Goal: Contribute content: Contribute content

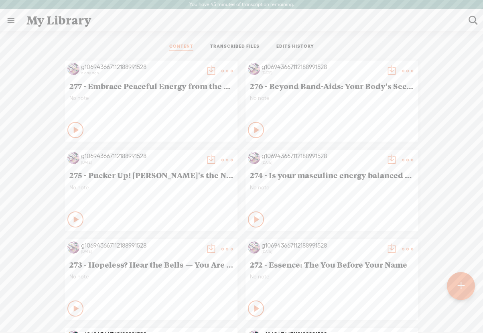
click at [458, 286] on t at bounding box center [460, 286] width 7 height 18
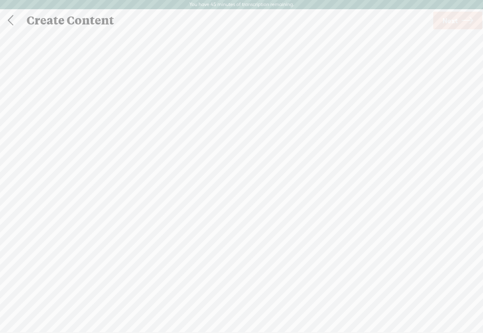
scroll to position [0, 0]
click at [450, 29] on div "Use text-to-audio Use voice actor Record From This Browser Use pre-recorded aud…" at bounding box center [457, 20] width 51 height 21
click at [450, 24] on span "Next" at bounding box center [449, 20] width 15 height 20
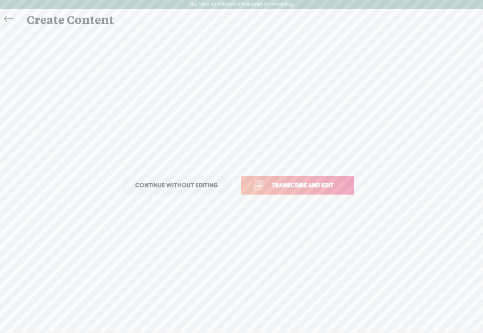
click at [284, 188] on span "Transcribe and edit" at bounding box center [302, 184] width 79 height 9
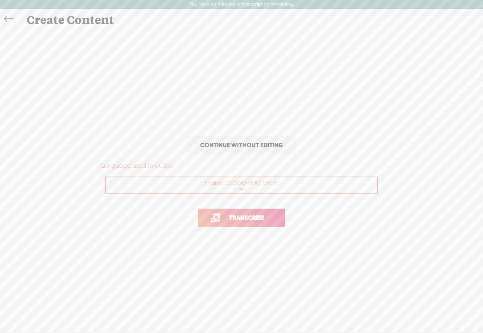
click at [237, 217] on span "Transcribe" at bounding box center [247, 217] width 52 height 9
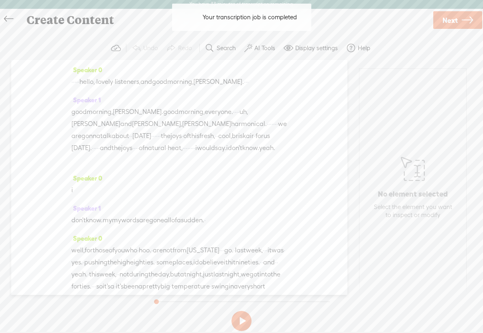
drag, startPoint x: 94, startPoint y: 81, endPoint x: 72, endPoint y: 81, distance: 22.1
click at [72, 81] on div "· · · · · hello, · lovely · listeners, and good morning, [PERSON_NAME]. · · ·" at bounding box center [179, 82] width 216 height 12
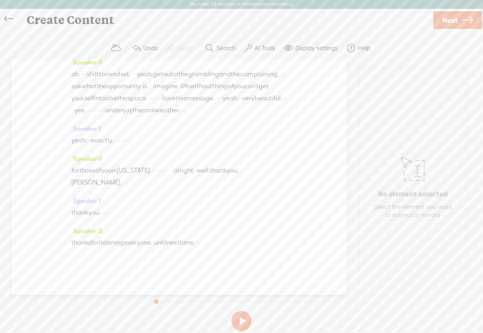
scroll to position [3145, 0]
drag, startPoint x: 217, startPoint y: 245, endPoint x: 238, endPoint y: 245, distance: 20.9
click at [238, 245] on div "thanks for listening everyone. · until next time. · · ·" at bounding box center [179, 243] width 216 height 12
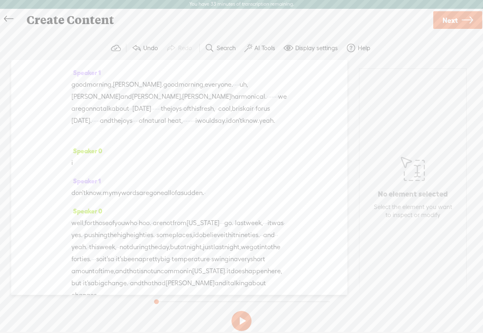
scroll to position [28, 0]
click at [243, 314] on button at bounding box center [241, 321] width 20 height 20
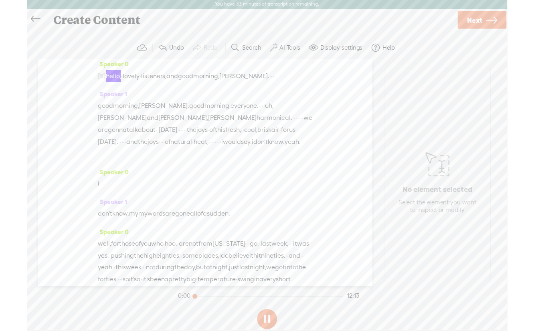
scroll to position [0, 0]
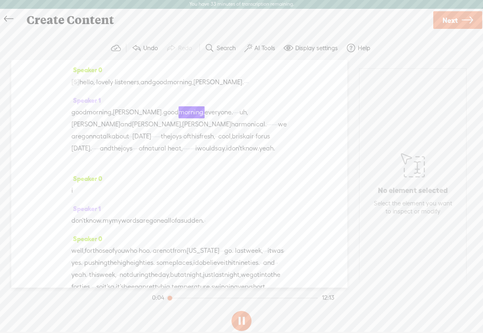
click at [243, 314] on button at bounding box center [241, 321] width 20 height 20
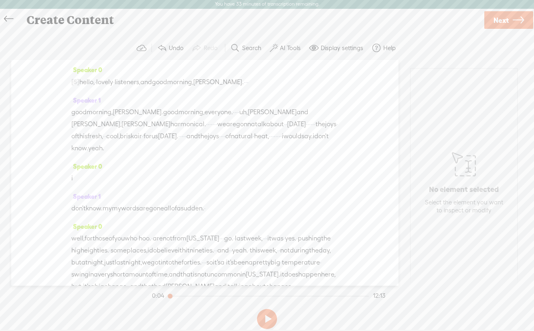
click at [503, 25] on span "Next" at bounding box center [501, 20] width 15 height 20
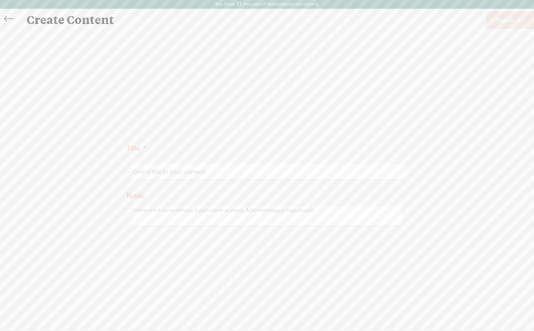
click at [152, 174] on input "text" at bounding box center [268, 172] width 275 height 16
paste input "From Grumbling to Gratitude: A Mindset Makeove"
click at [148, 174] on input "278 - From Grumbling to Gratitude: A Mindset Makeover" at bounding box center [268, 172] width 275 height 16
type input "278 - From Grumbling to Gratitude: A Mindset Makeover"
click at [494, 26] on link "Finish" at bounding box center [510, 20] width 48 height 18
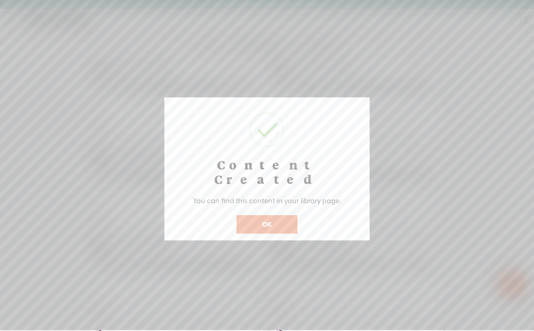
click at [265, 215] on button "OK" at bounding box center [267, 224] width 61 height 18
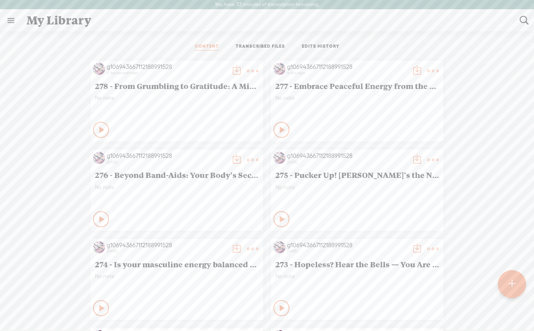
click at [236, 69] on t at bounding box center [236, 70] width 11 height 11
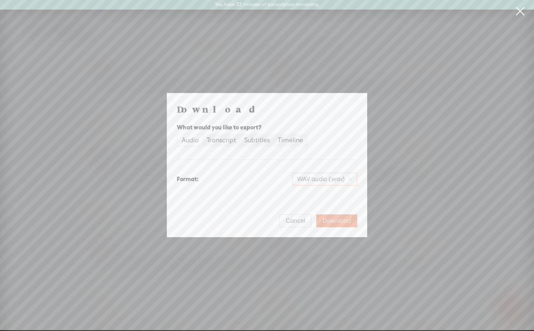
click at [317, 179] on span "WAV audio (.wav)" at bounding box center [324, 179] width 55 height 12
click at [309, 198] on div "MP3 audio (.mp3)" at bounding box center [318, 196] width 65 height 8
click at [335, 222] on span "Download" at bounding box center [337, 221] width 28 height 8
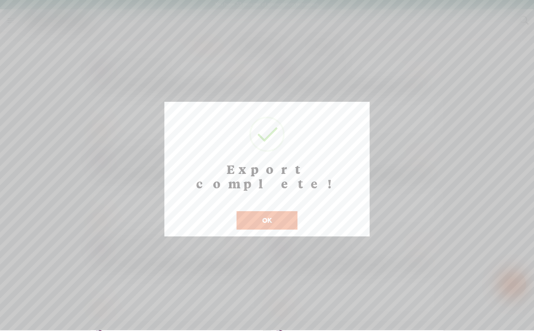
click at [254, 211] on button "OK" at bounding box center [267, 220] width 61 height 18
